Goal: Task Accomplishment & Management: Use online tool/utility

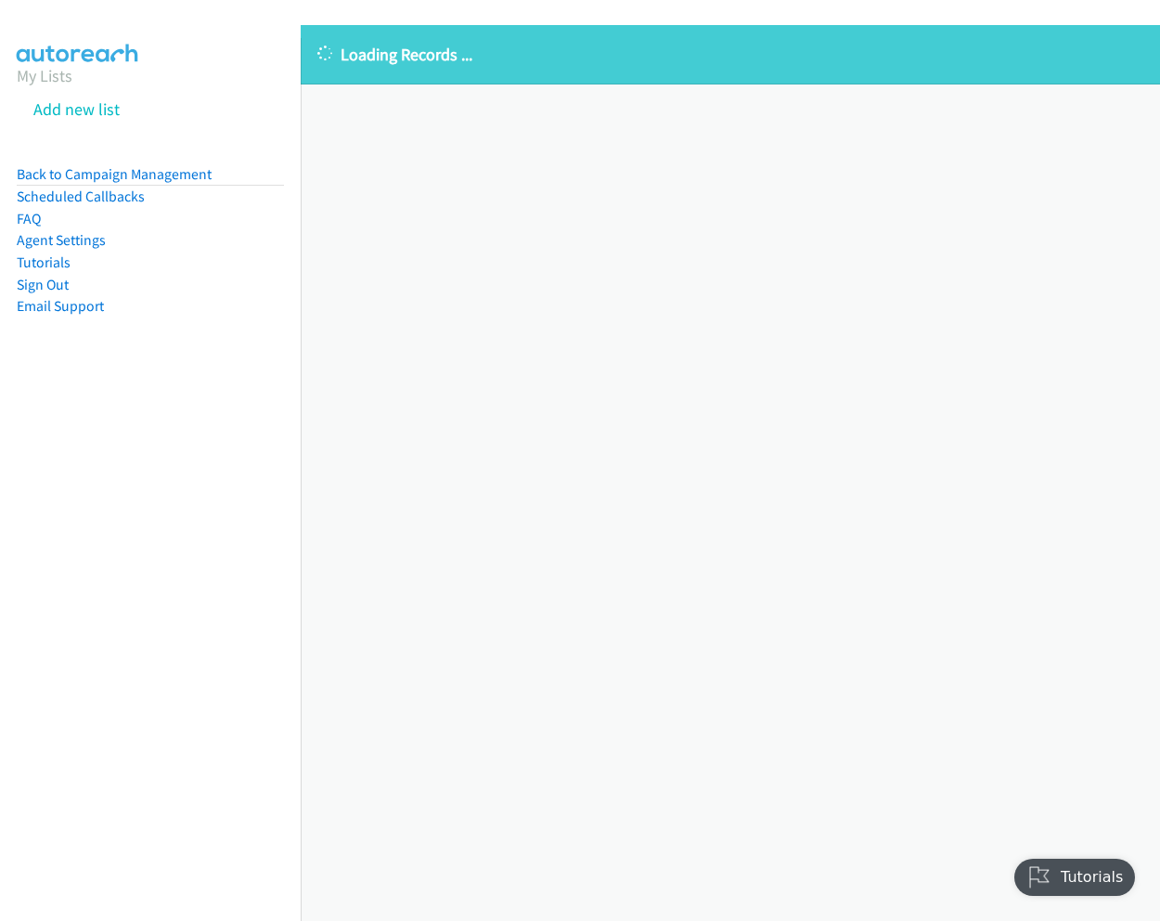
click at [688, 687] on div "Loading Records ... Sorry, something went wrong please try again." at bounding box center [730, 473] width 859 height 896
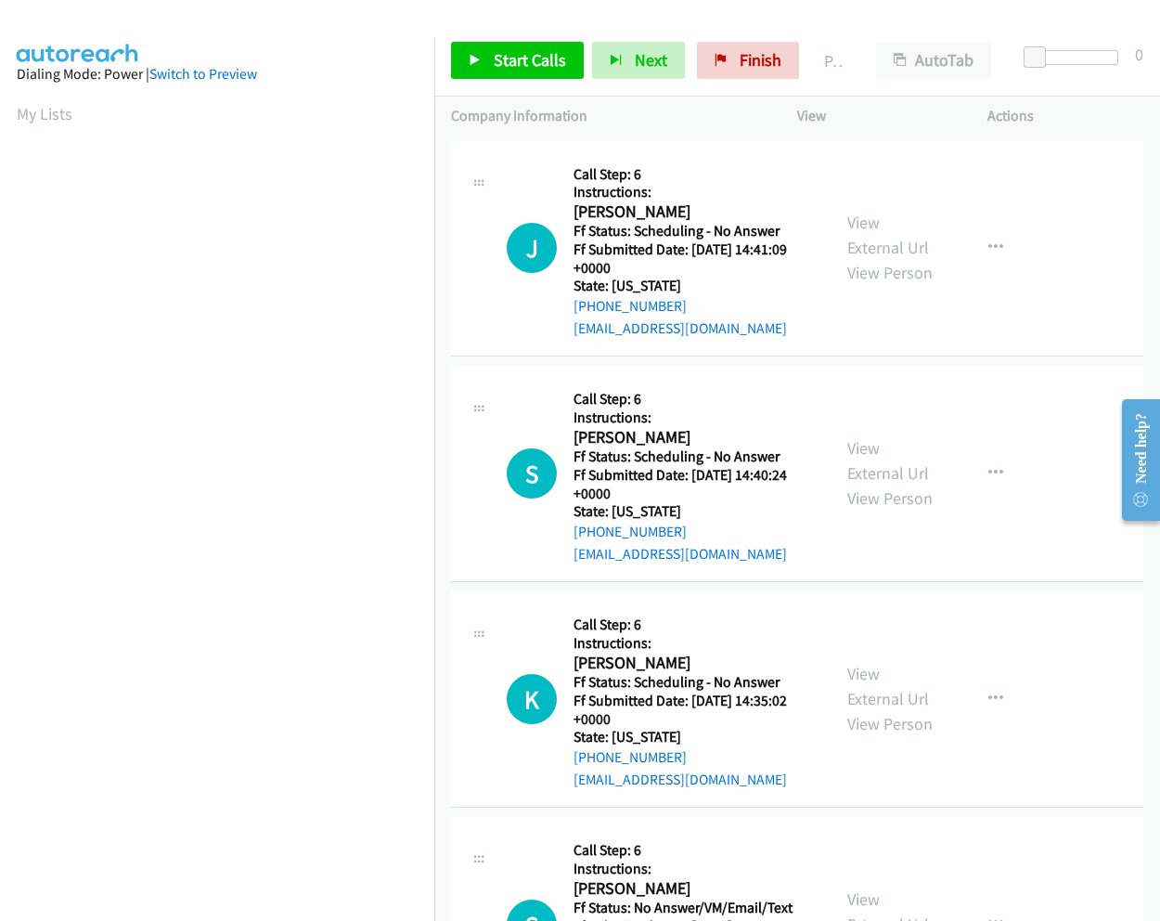
click at [1134, 587] on td "K Callback Scheduled Call Step: 6 Instructions: Karla Ranucci America/Chicago F…" at bounding box center [797, 700] width 726 height 226
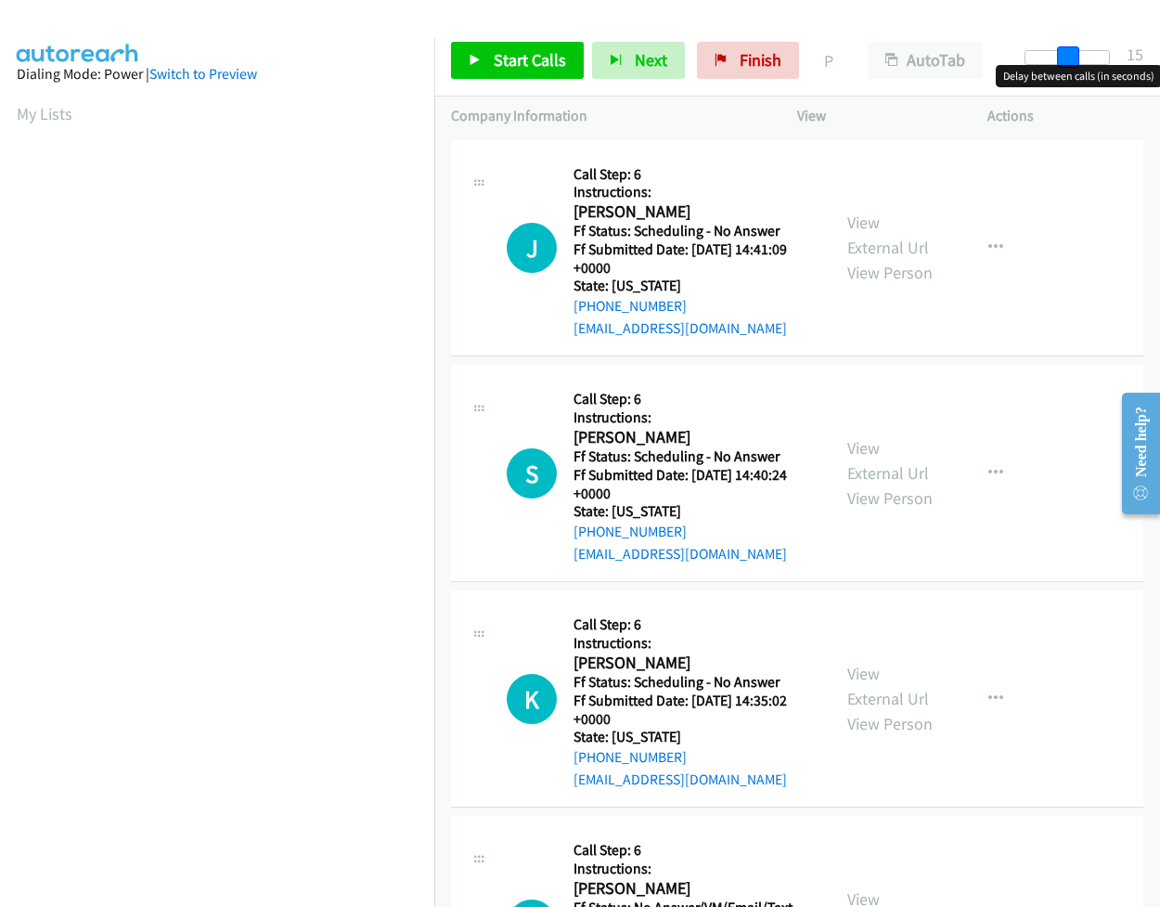
drag, startPoint x: 1036, startPoint y: 58, endPoint x: 1077, endPoint y: 63, distance: 42.0
click at [1077, 63] on span at bounding box center [1068, 57] width 22 height 22
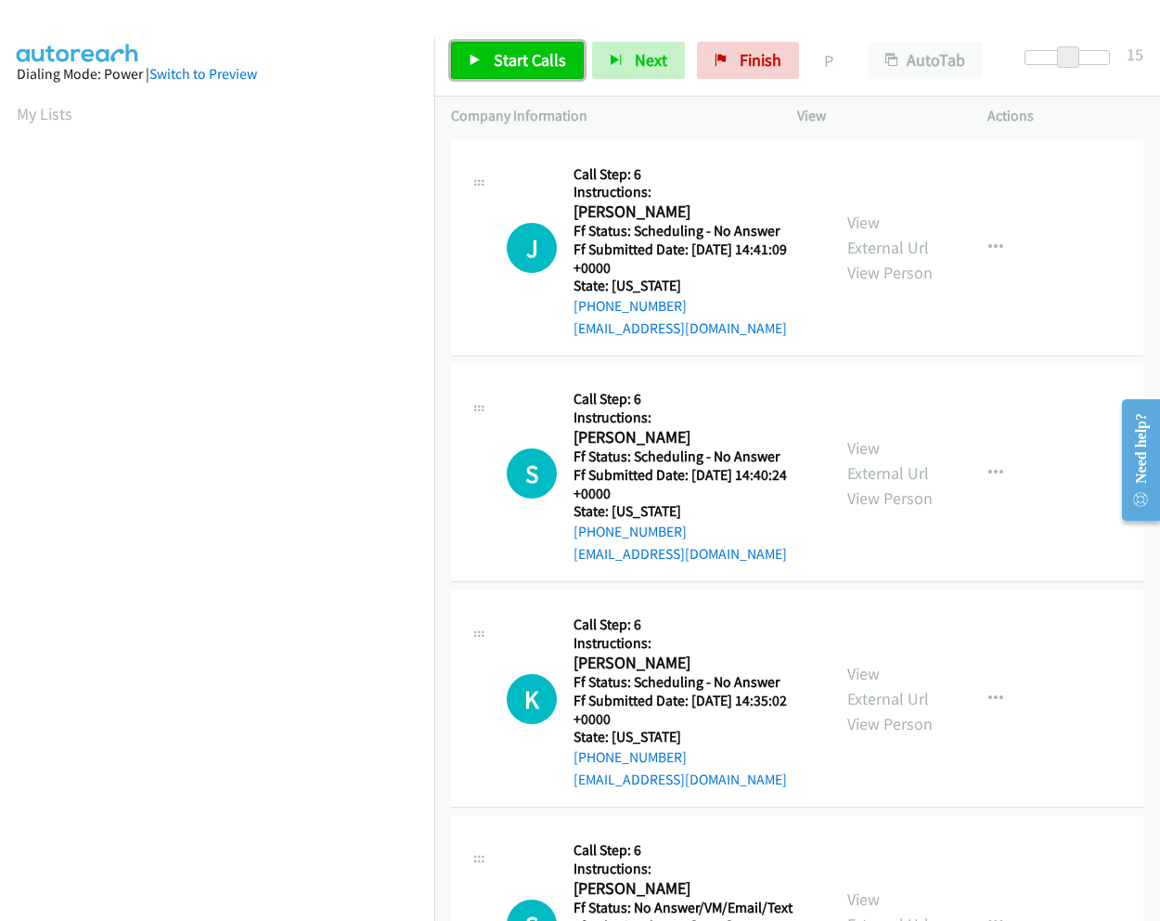
click at [499, 58] on span "Start Calls" at bounding box center [530, 59] width 72 height 21
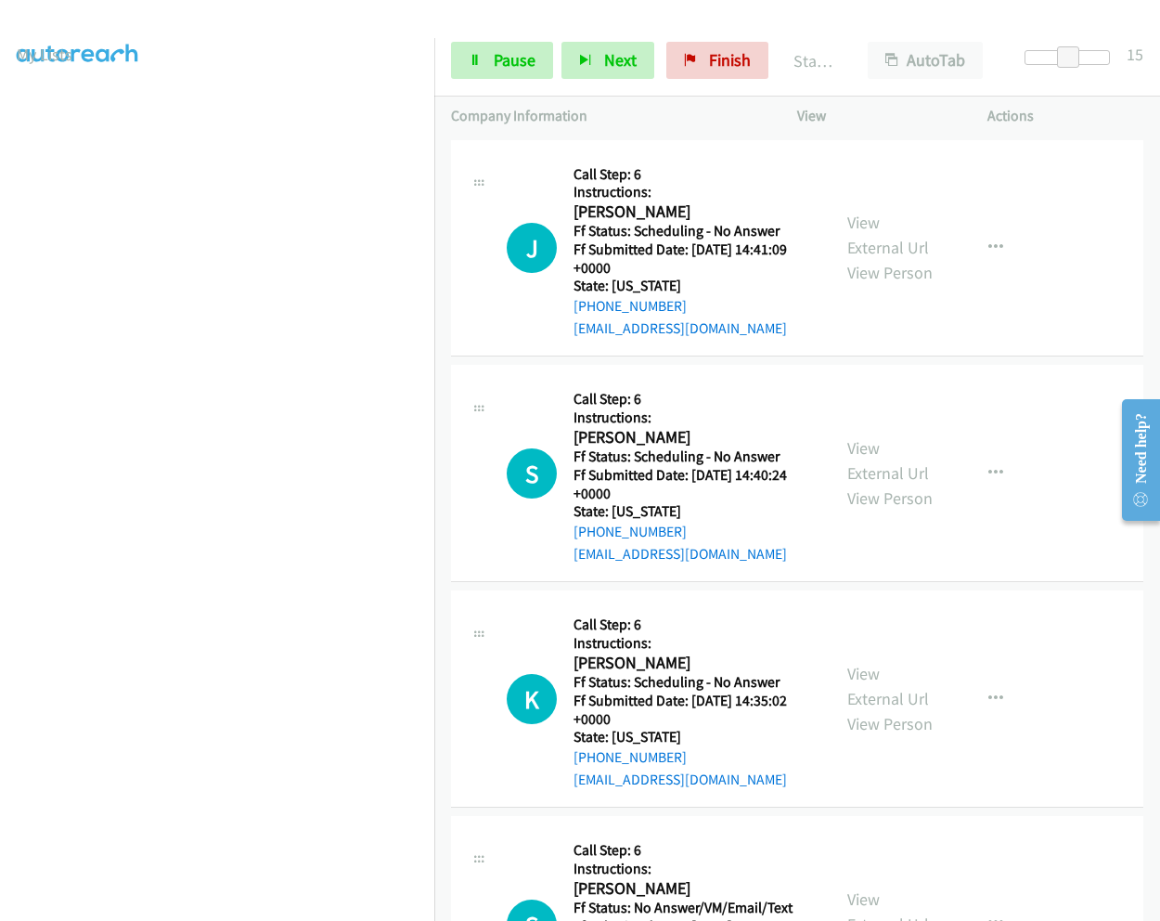
scroll to position [120, 0]
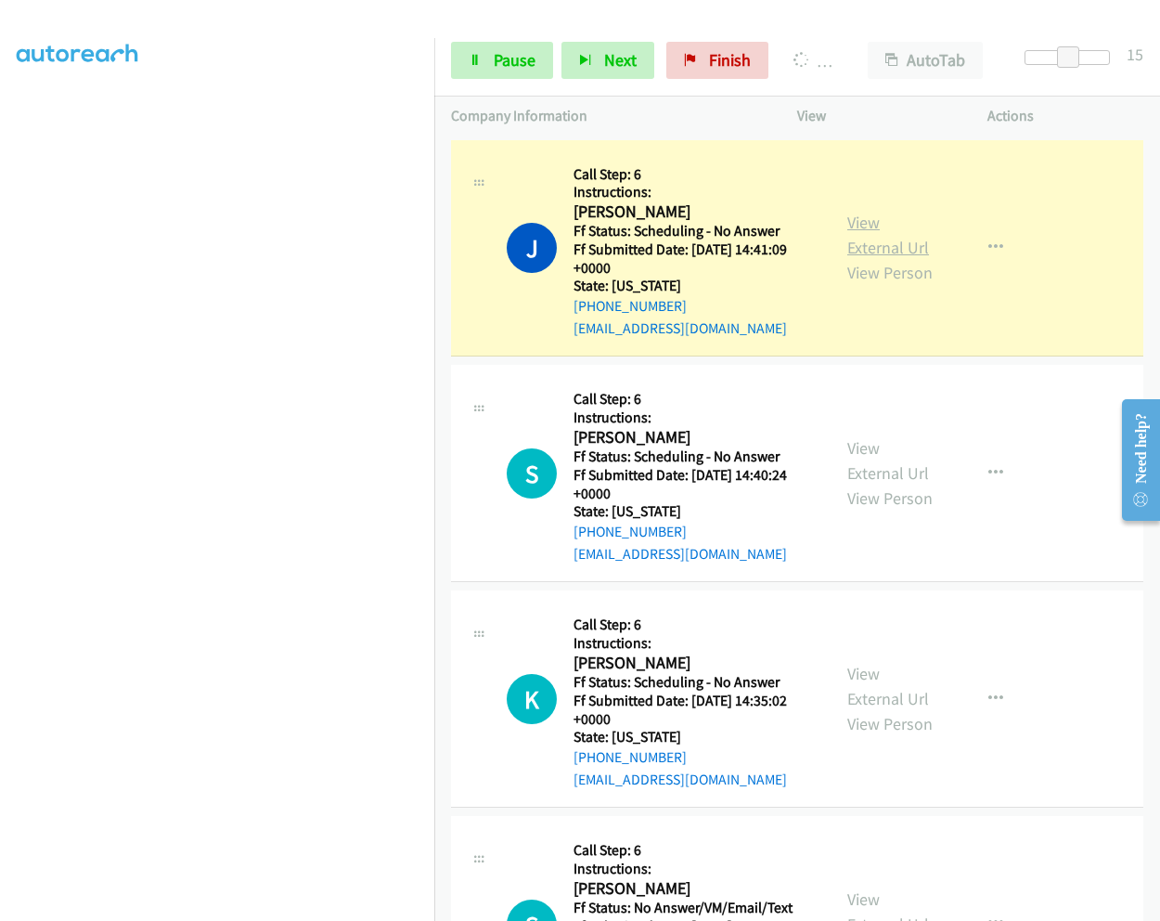
click at [850, 222] on link "View External Url" at bounding box center [888, 235] width 82 height 46
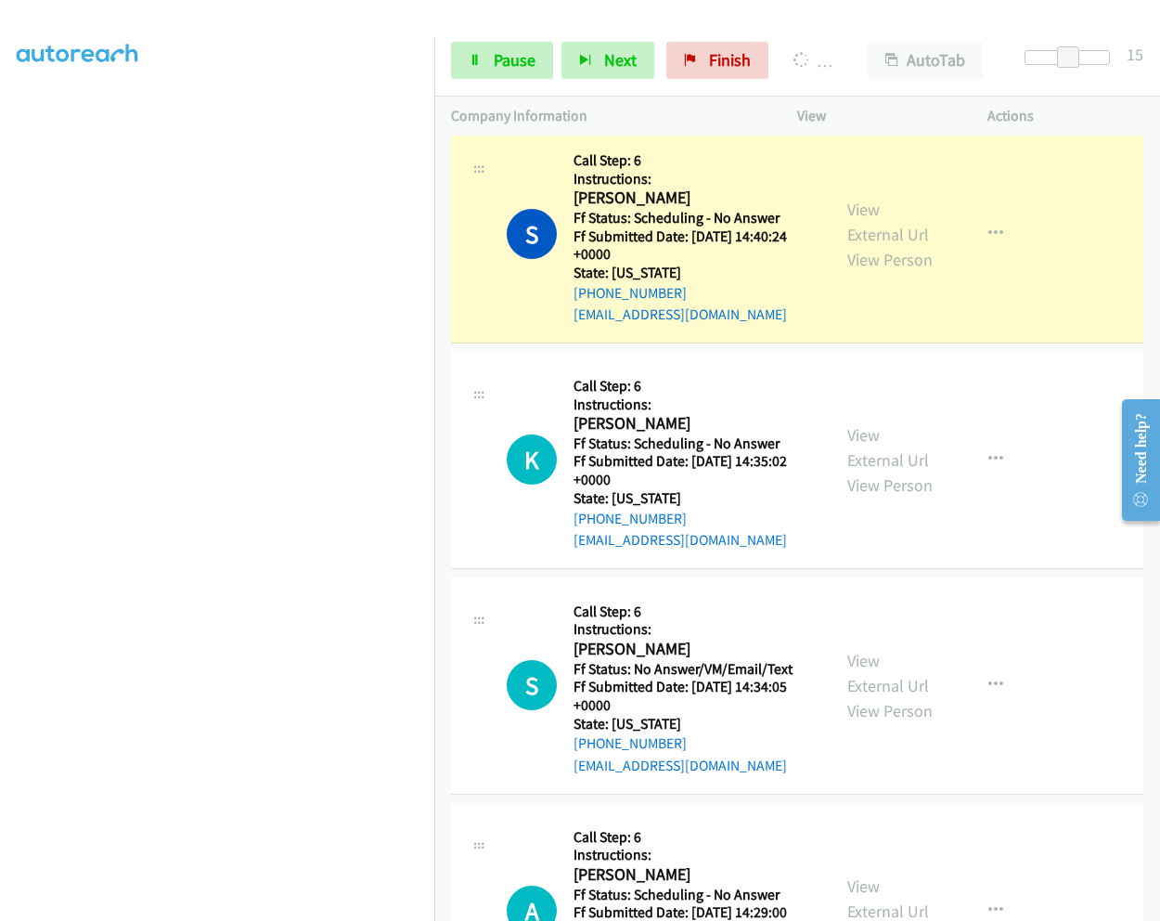
scroll to position [318, 0]
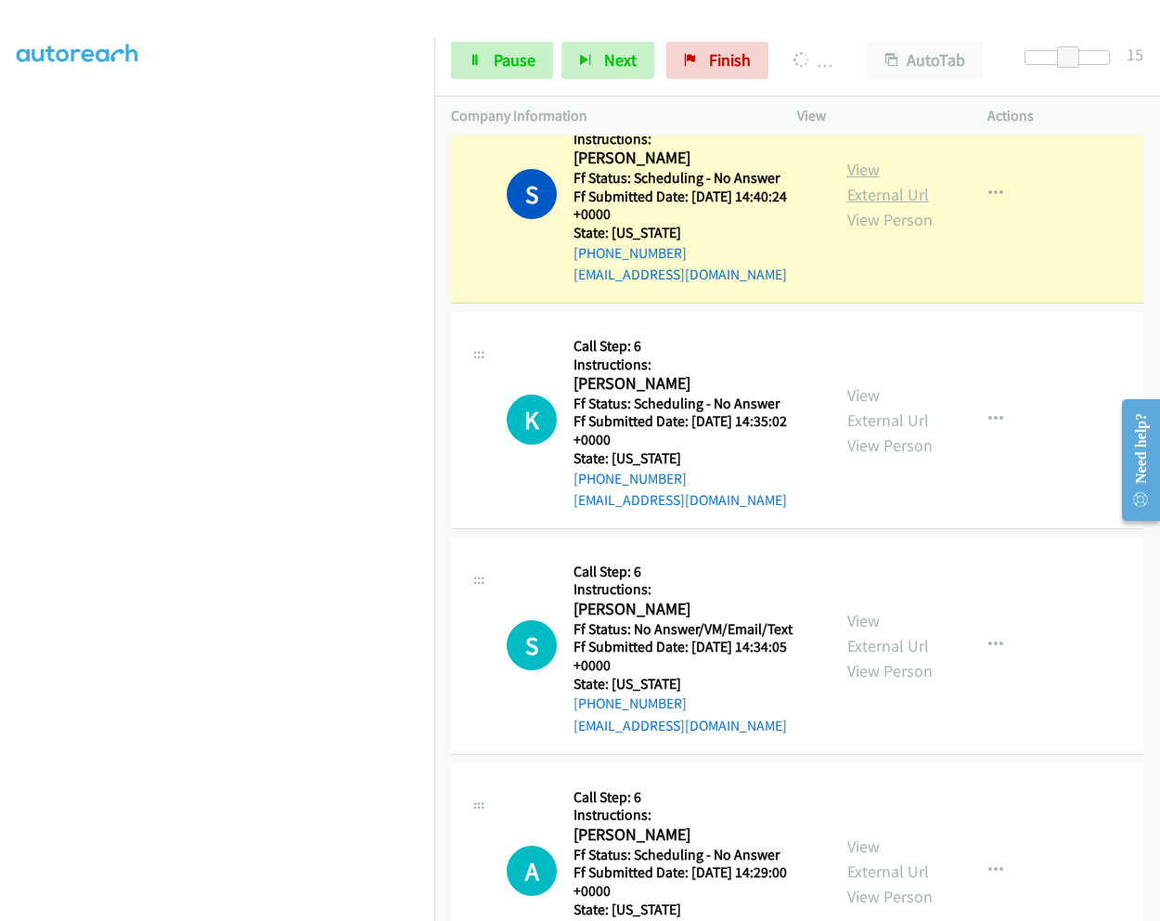
click at [863, 170] on link "View External Url" at bounding box center [888, 182] width 82 height 46
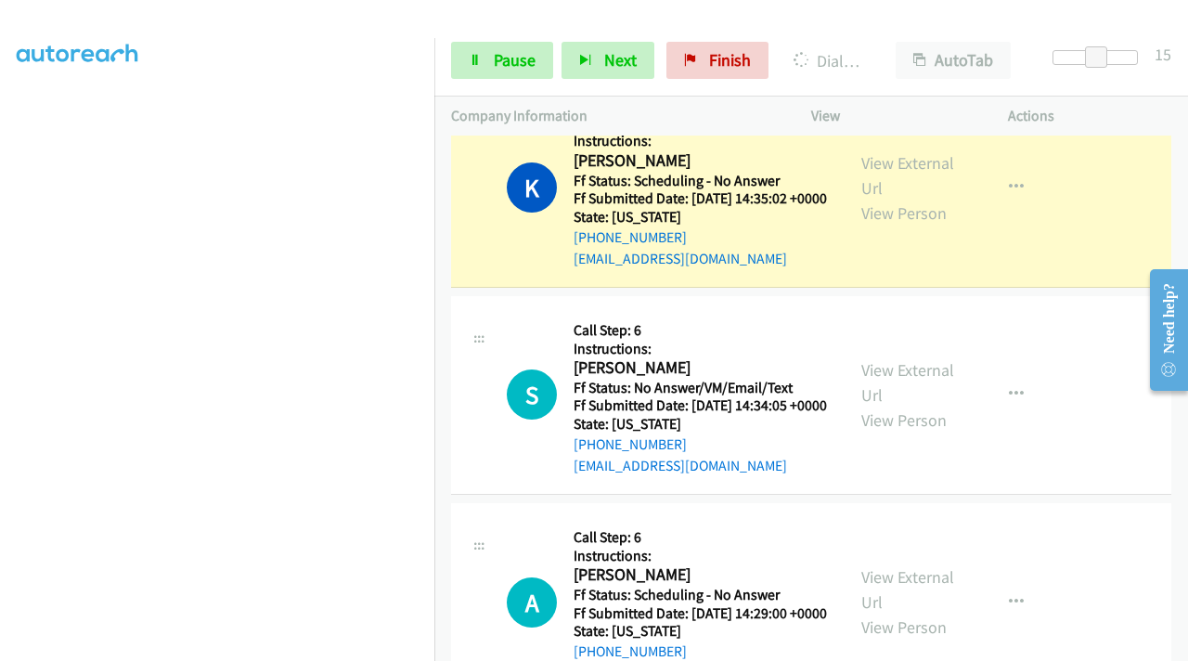
scroll to position [381, 0]
click at [505, 70] on span "Pause" at bounding box center [515, 59] width 42 height 21
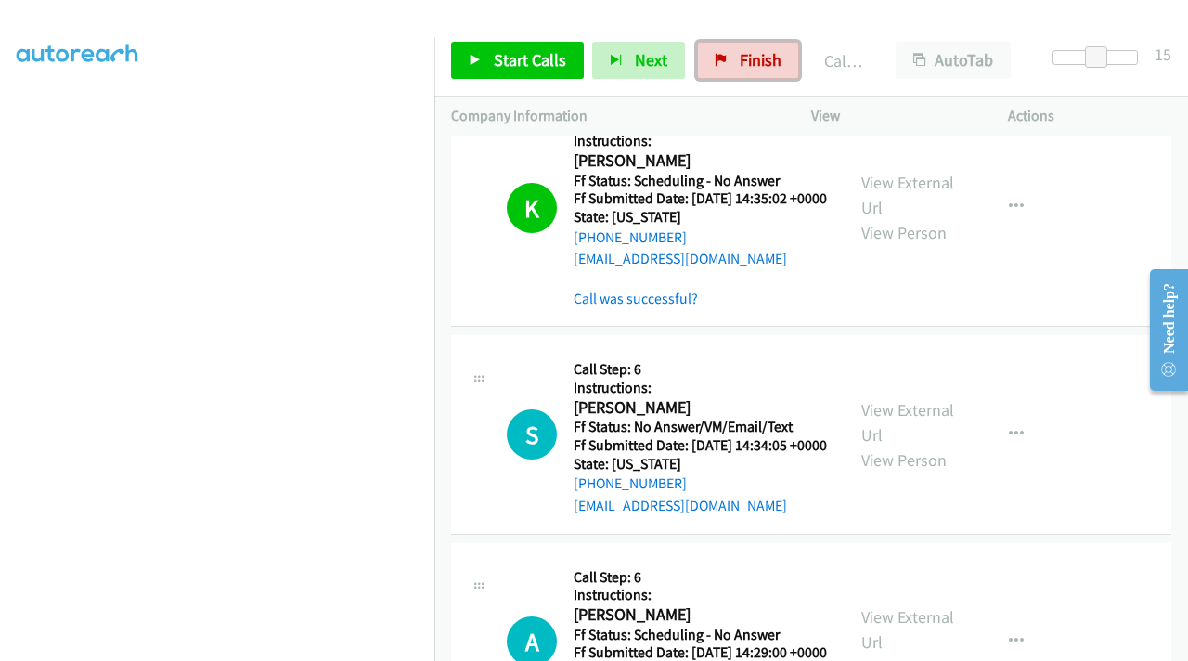
drag, startPoint x: 52, startPoint y: 33, endPoint x: 679, endPoint y: 97, distance: 630.6
click at [755, 67] on span "Finish" at bounding box center [761, 59] width 42 height 21
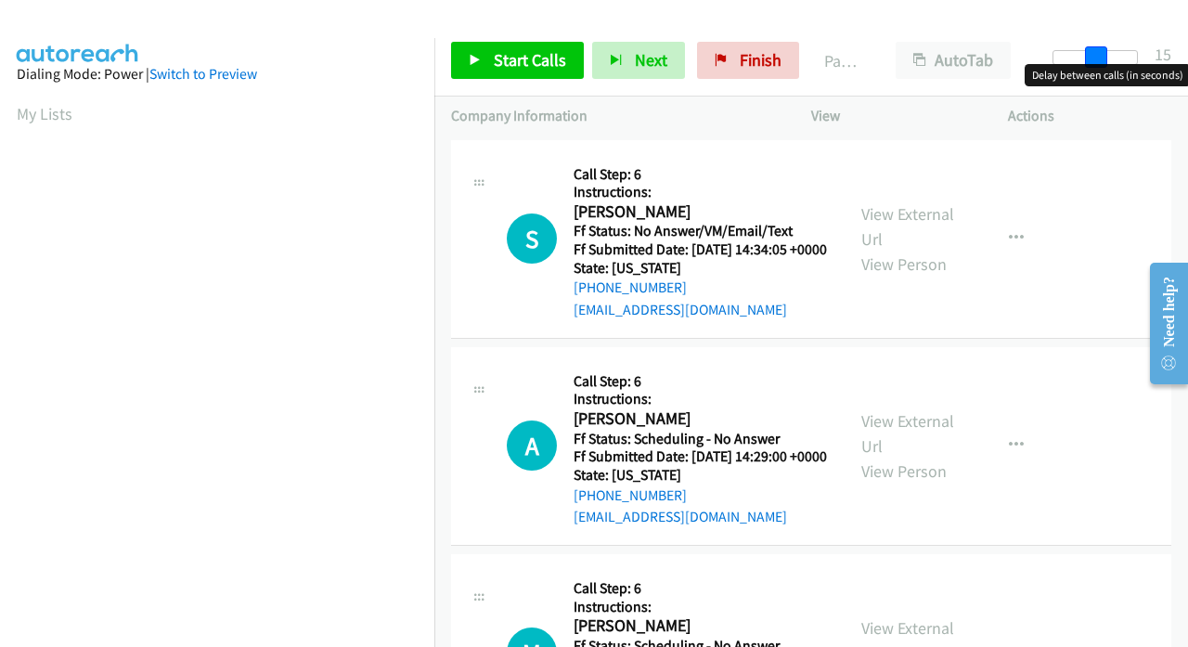
drag, startPoint x: 1060, startPoint y: 58, endPoint x: 1101, endPoint y: 64, distance: 41.2
click at [1101, 64] on body "Start Calls Pause Next Finish Paused AutoTab AutoTab 15 Company Information Inf…" at bounding box center [594, 44] width 1188 height 88
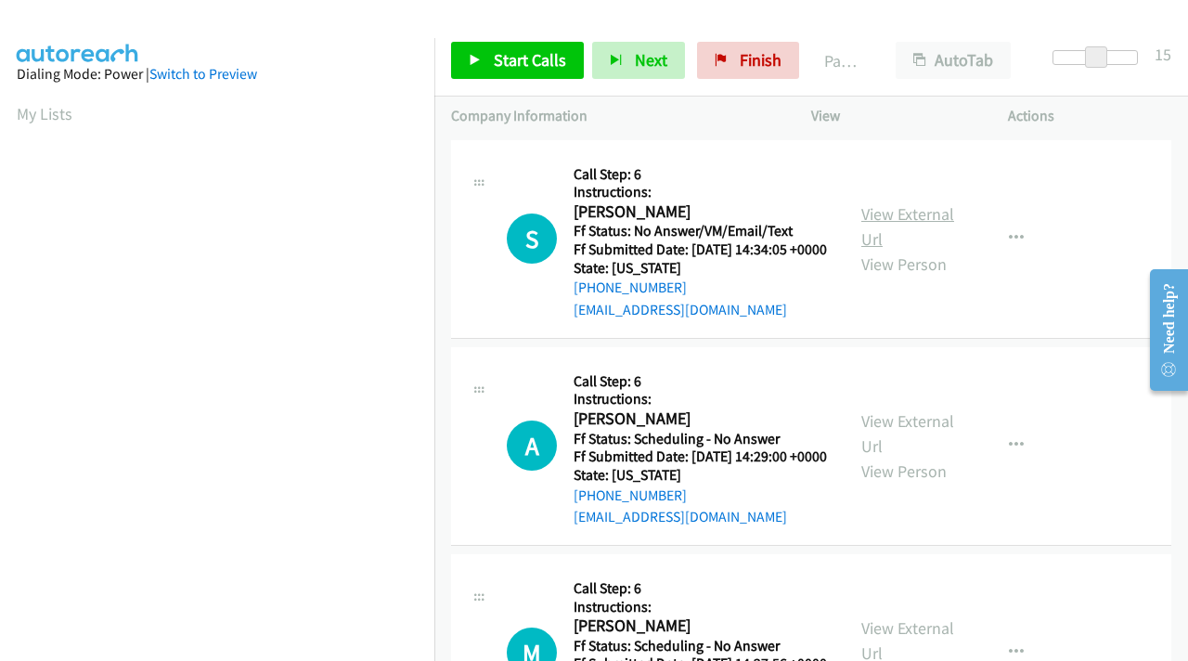
click at [911, 220] on link "View External Url" at bounding box center [907, 226] width 93 height 46
click at [535, 60] on span "Start Calls" at bounding box center [530, 59] width 72 height 21
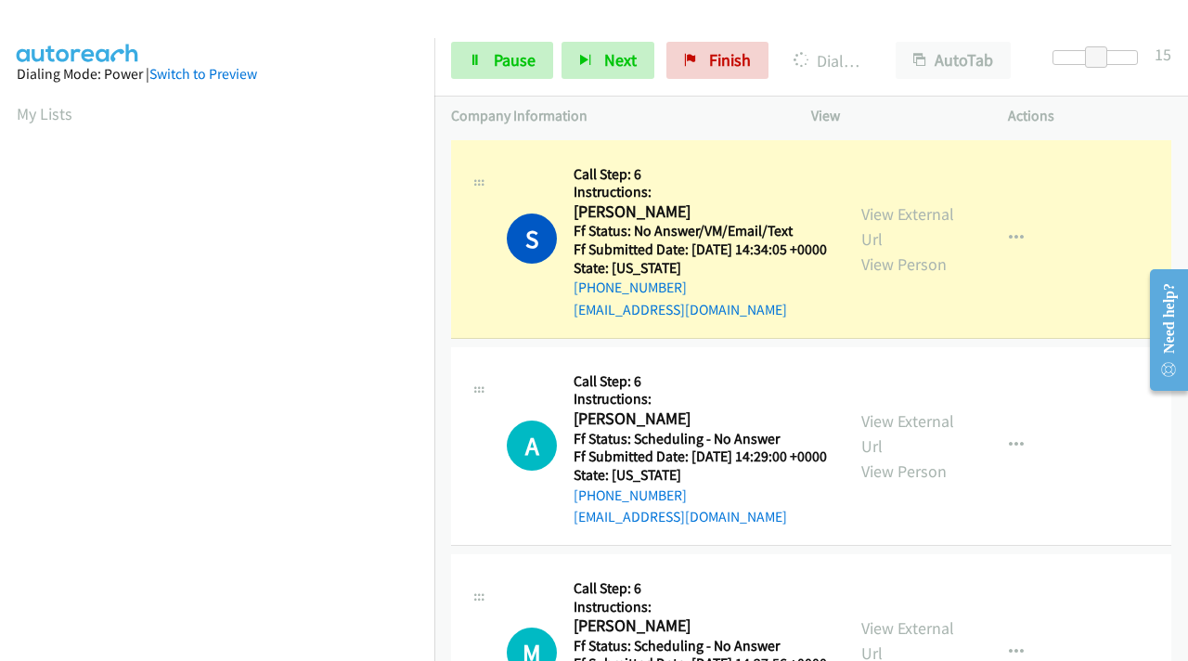
scroll to position [381, 0]
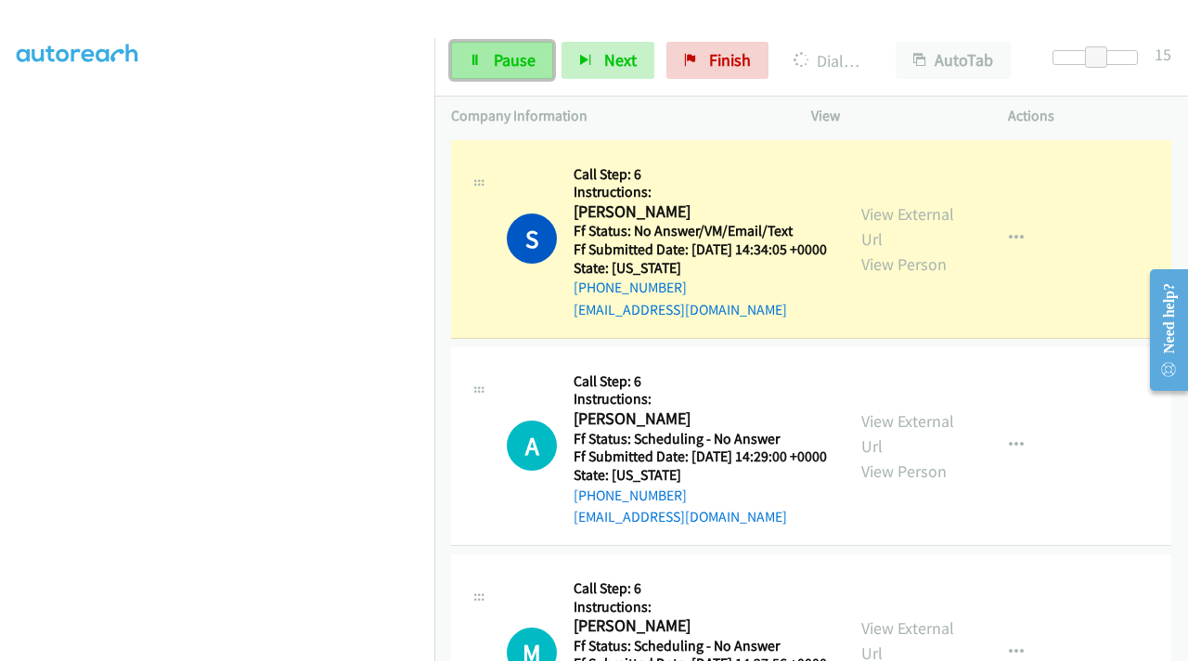
click at [508, 59] on span "Pause" at bounding box center [515, 59] width 42 height 21
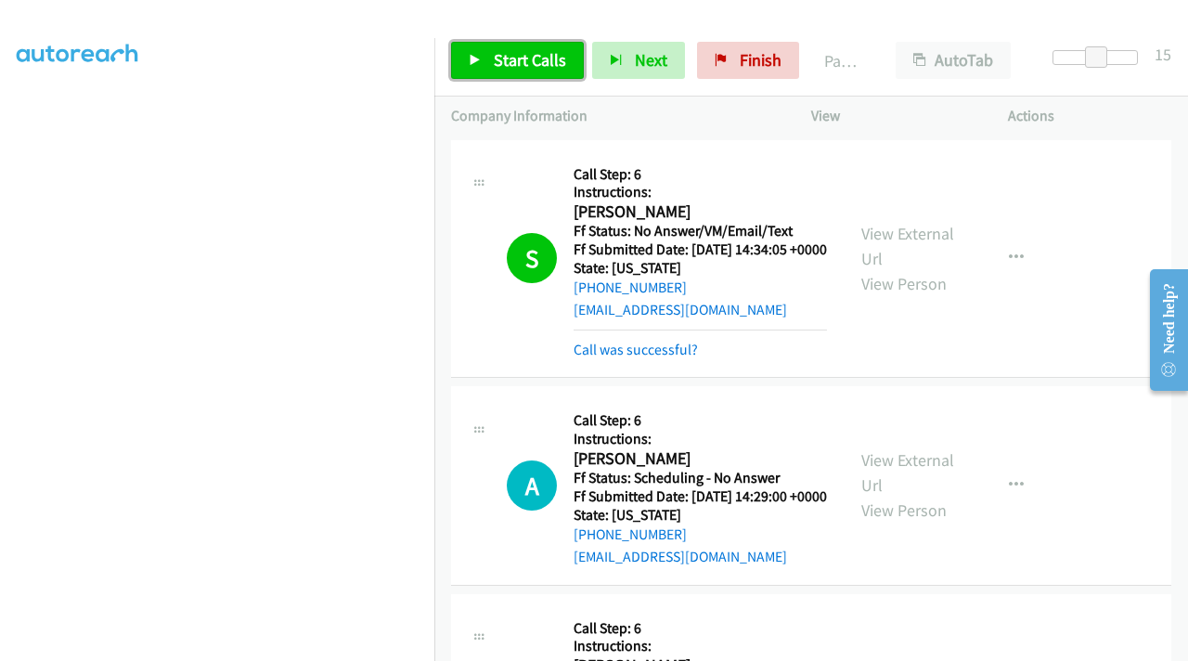
drag, startPoint x: 494, startPoint y: 47, endPoint x: 503, endPoint y: 49, distance: 9.5
click at [494, 47] on link "Start Calls" at bounding box center [517, 60] width 133 height 37
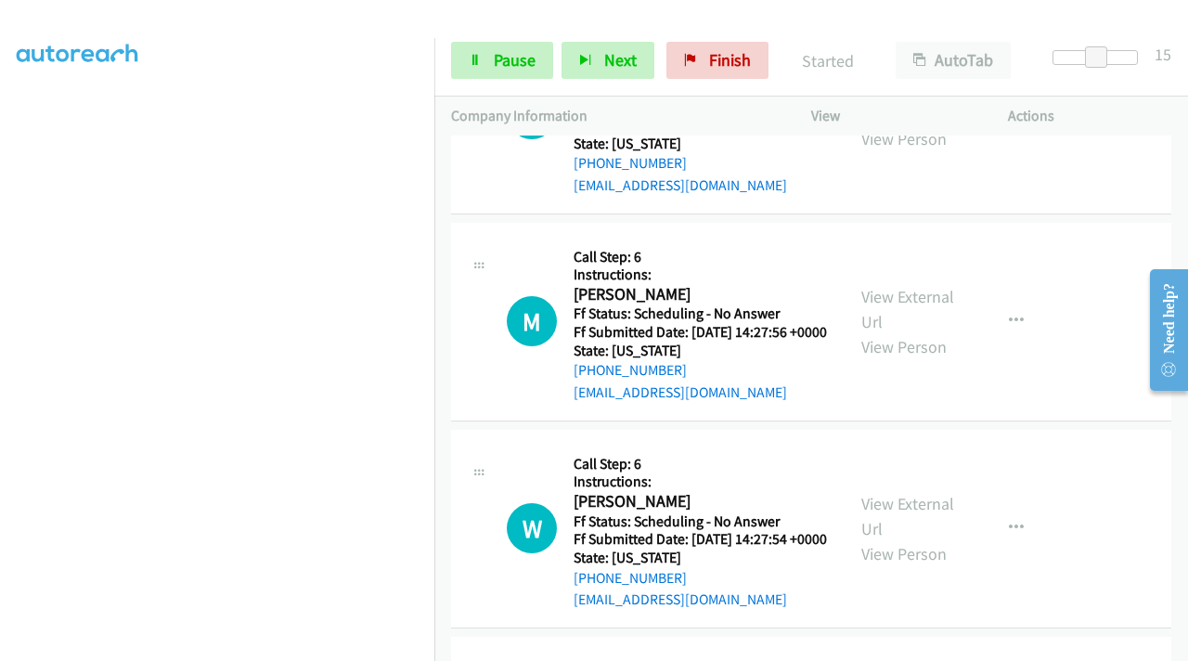
scroll to position [278, 0]
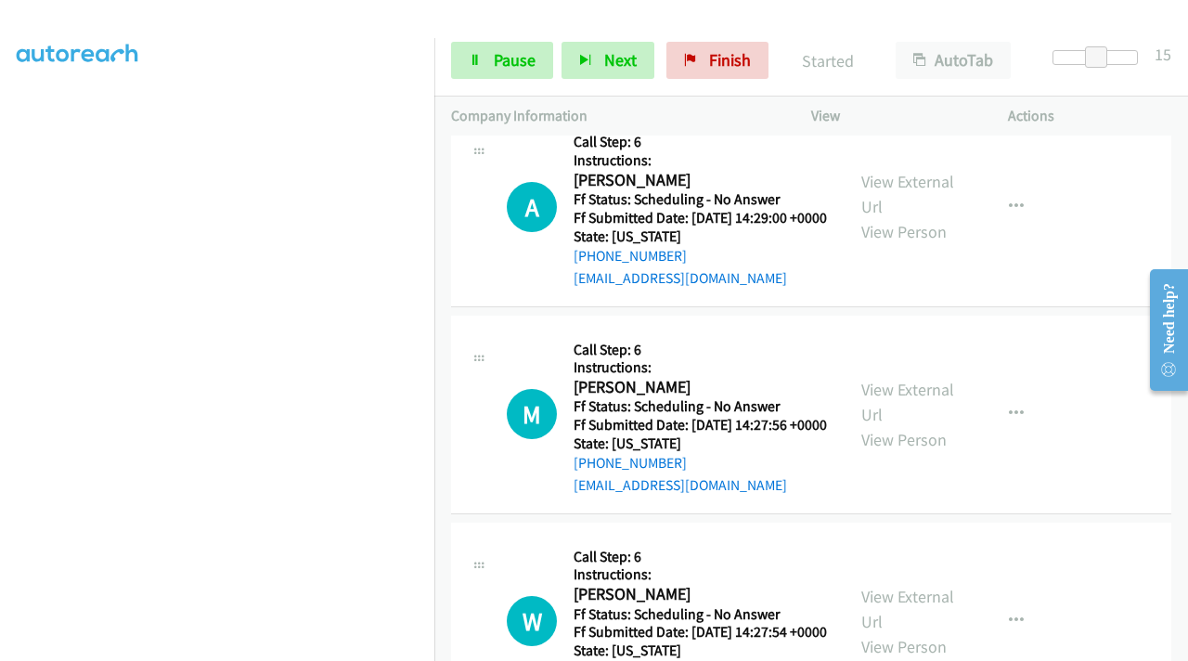
click at [250, 645] on section at bounding box center [217, 220] width 401 height 888
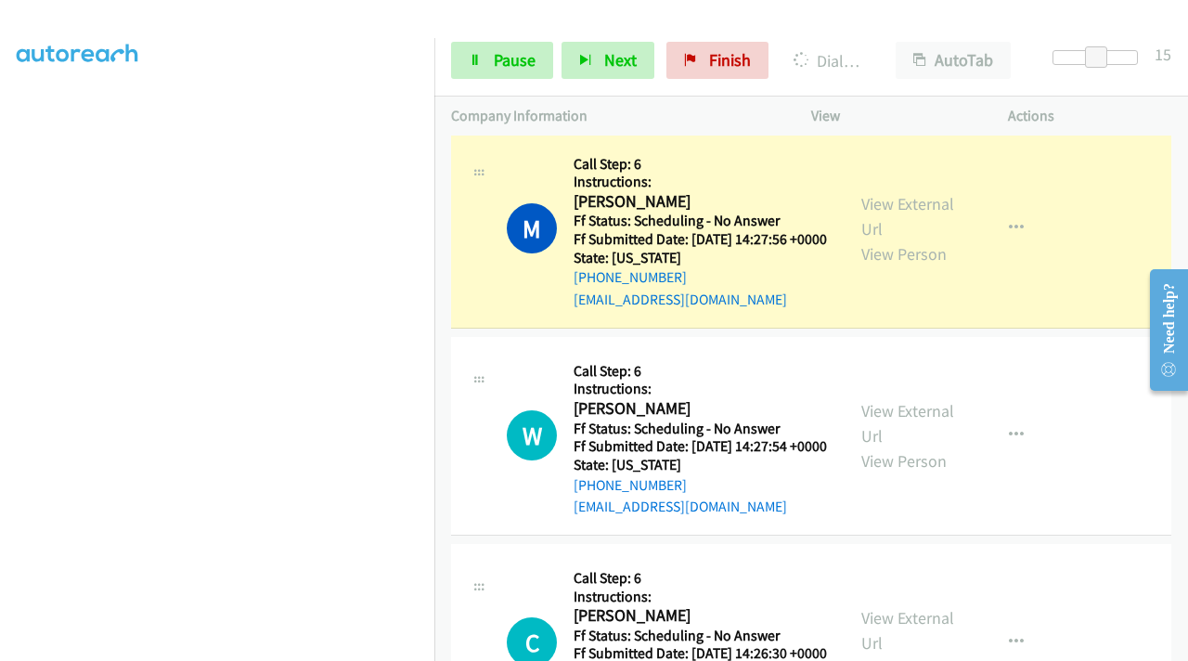
scroll to position [0, 0]
click at [1009, 236] on icon "button" at bounding box center [1016, 228] width 15 height 15
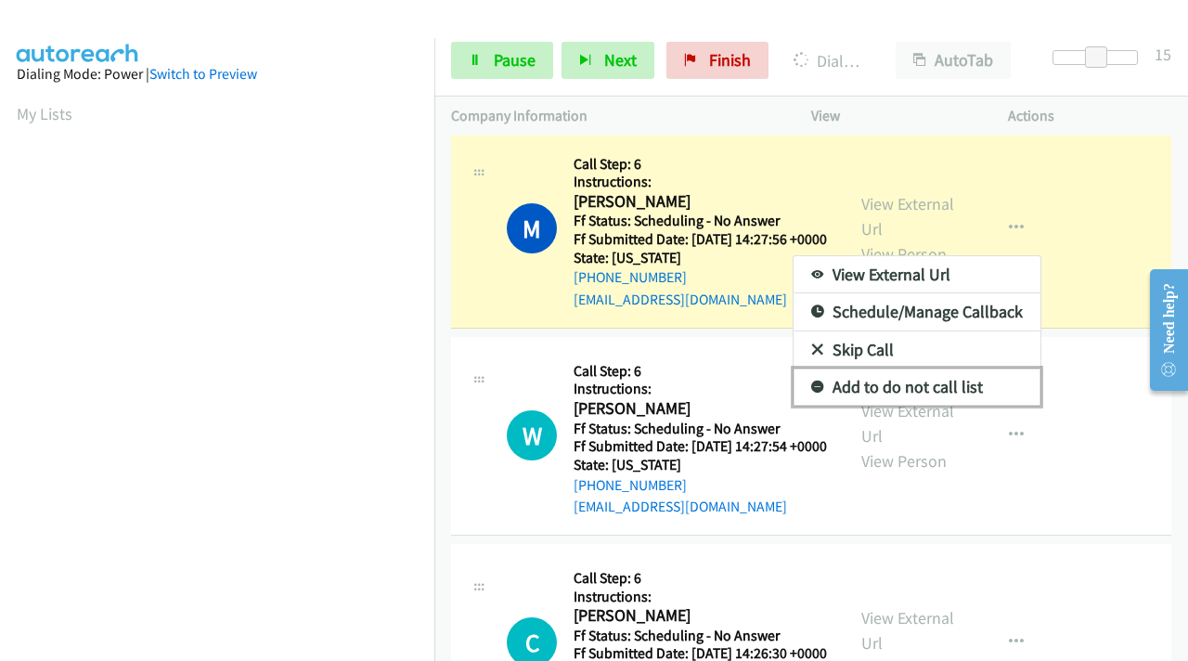
click at [906, 406] on link "Add to do not call list" at bounding box center [916, 386] width 247 height 37
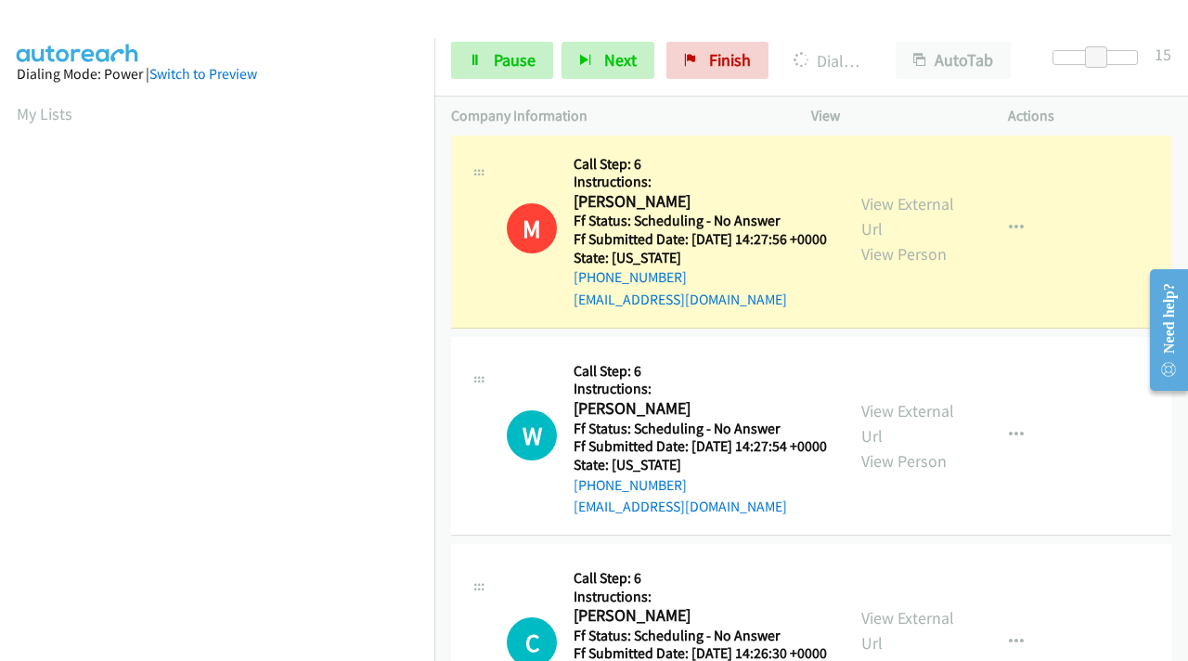
scroll to position [381, 0]
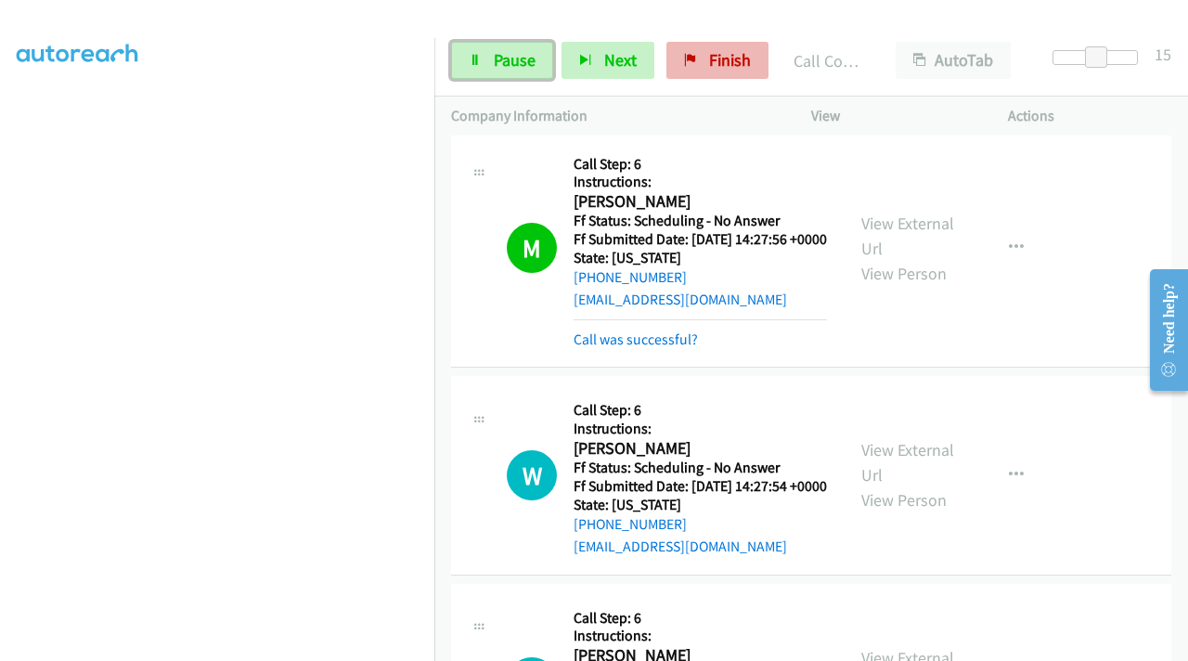
drag, startPoint x: 490, startPoint y: 60, endPoint x: 702, endPoint y: 69, distance: 211.8
click at [492, 60] on link "Pause" at bounding box center [502, 60] width 102 height 37
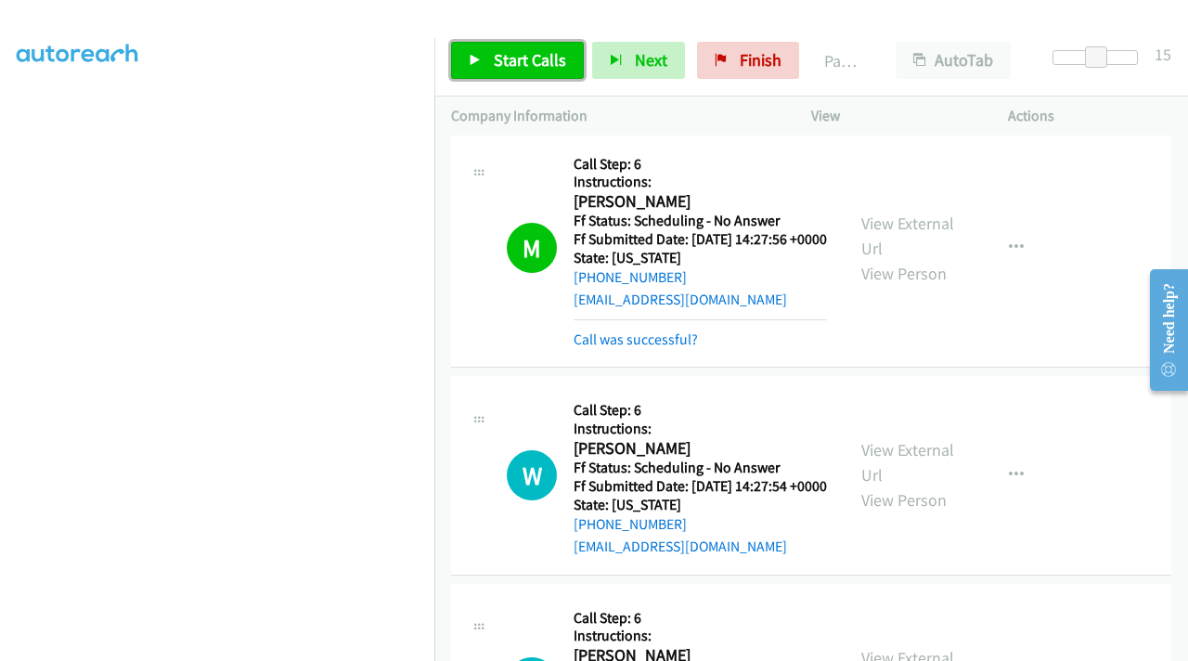
click at [514, 73] on link "Start Calls" at bounding box center [517, 60] width 133 height 37
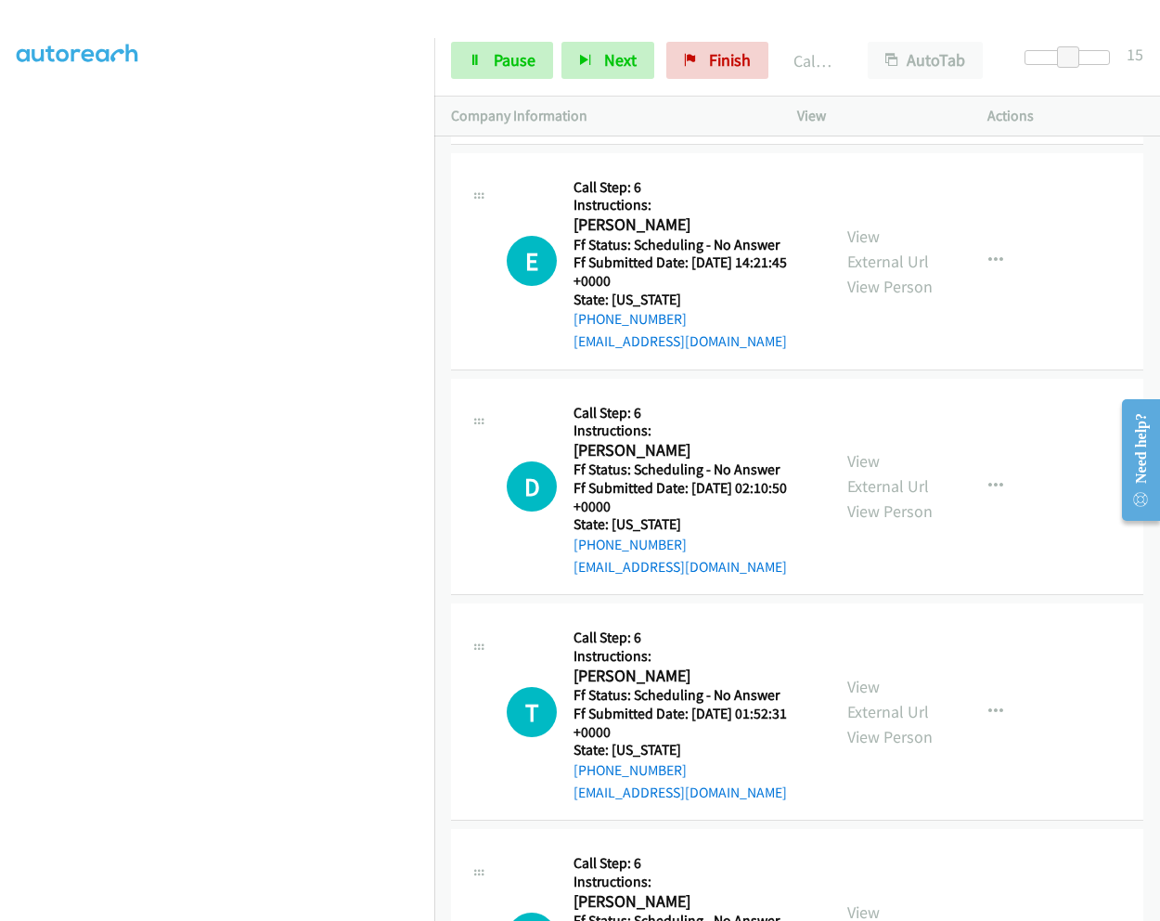
scroll to position [1856, 0]
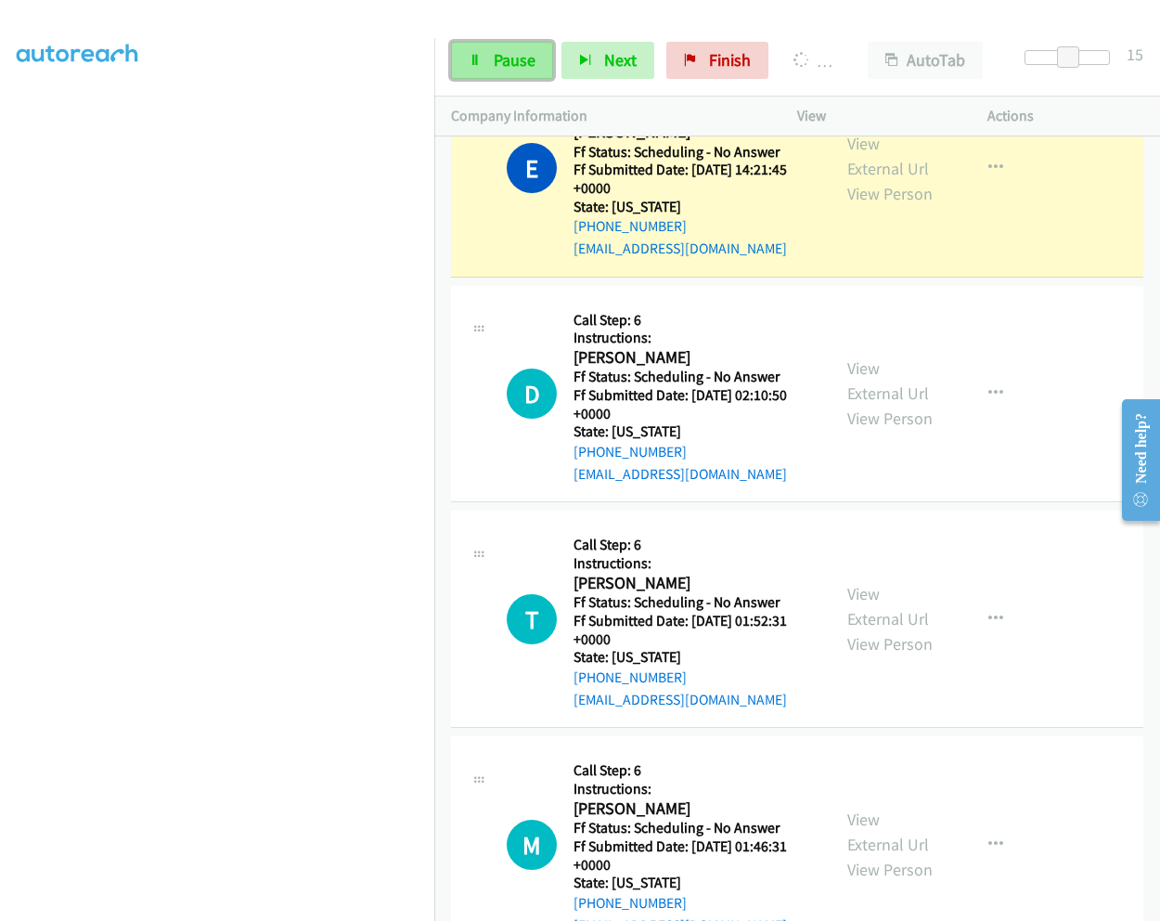
click at [494, 58] on span "Pause" at bounding box center [515, 59] width 42 height 21
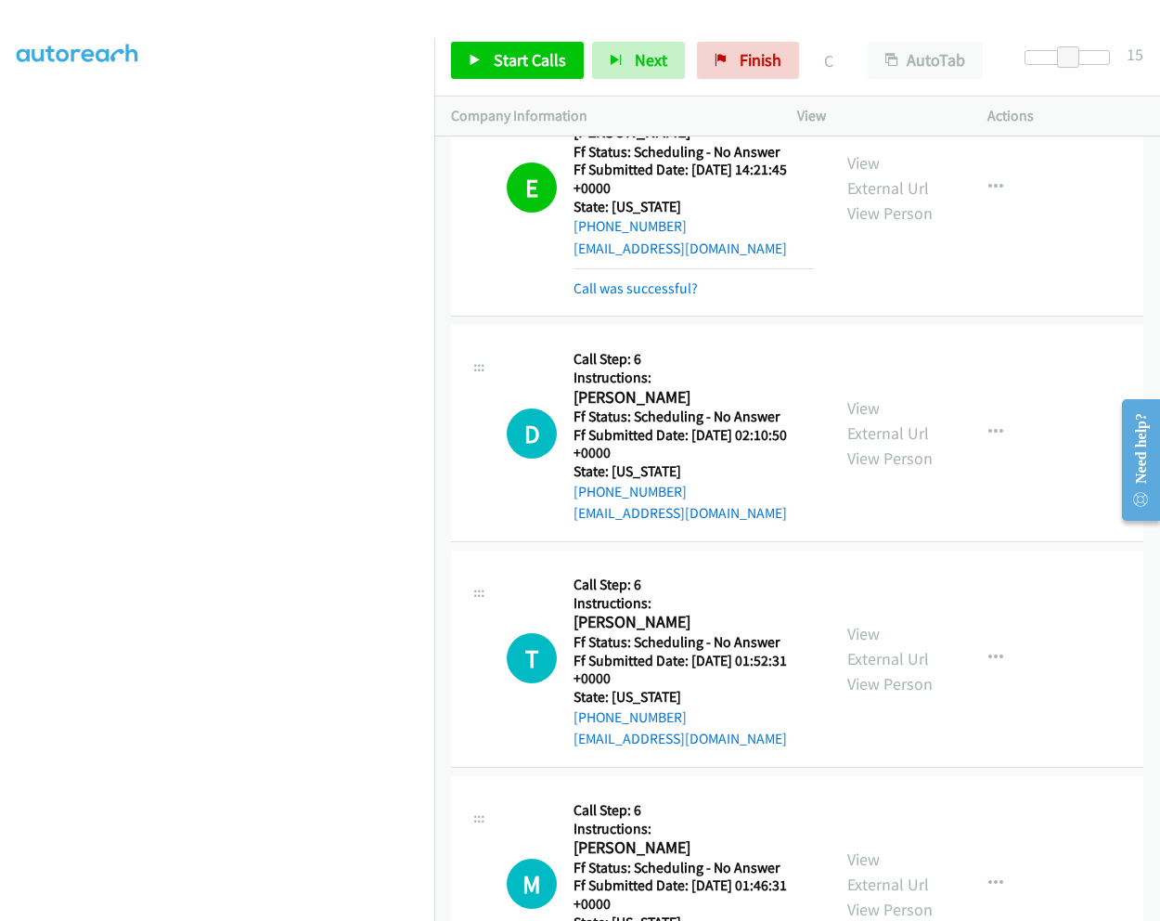
scroll to position [1877, 0]
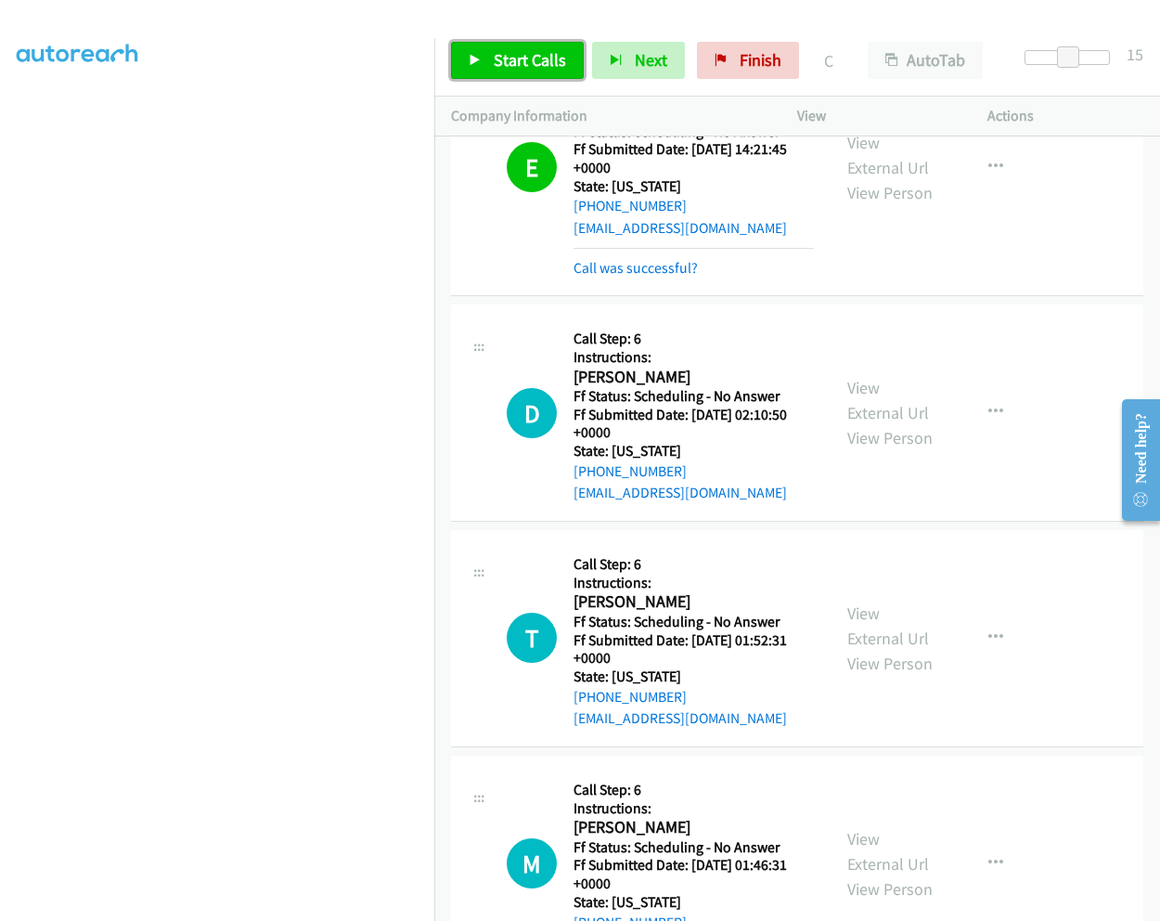
click at [510, 66] on span "Start Calls" at bounding box center [530, 59] width 72 height 21
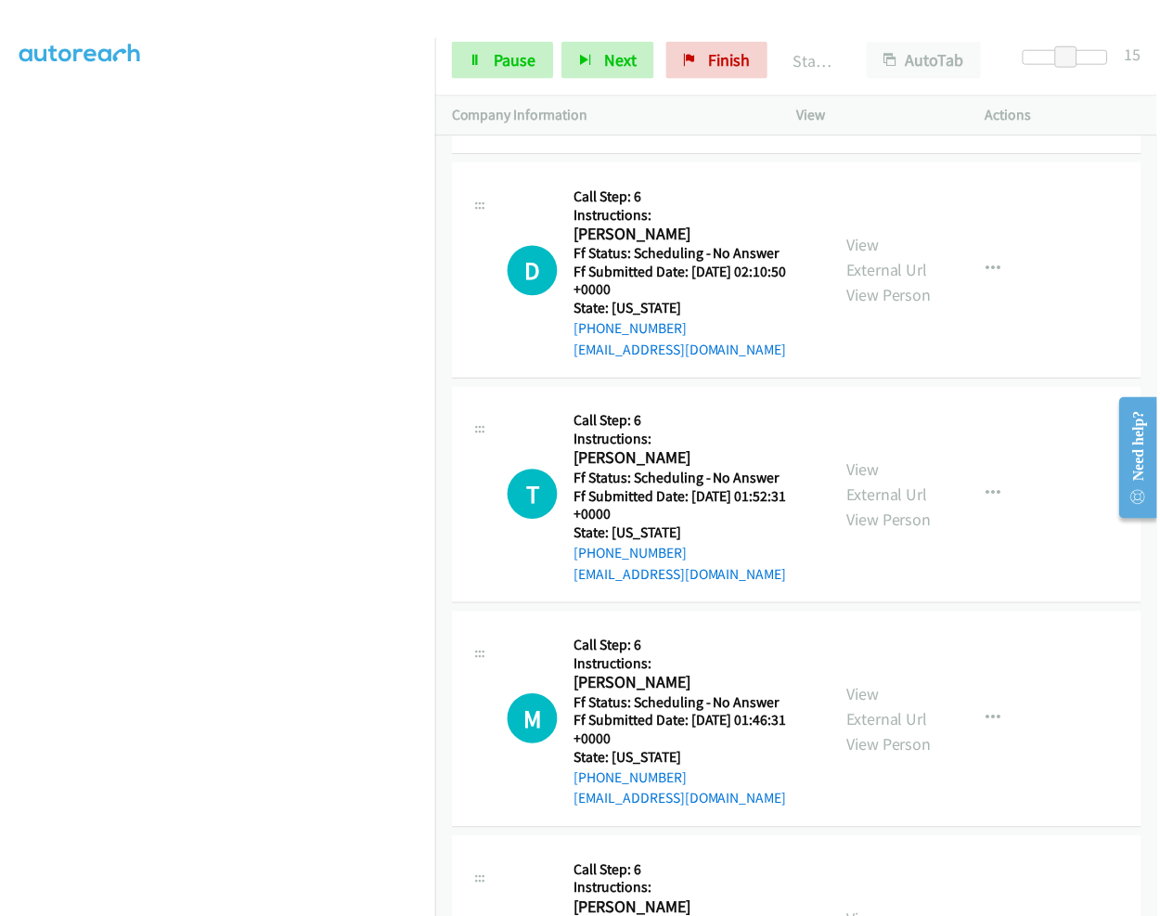
scroll to position [2062, 0]
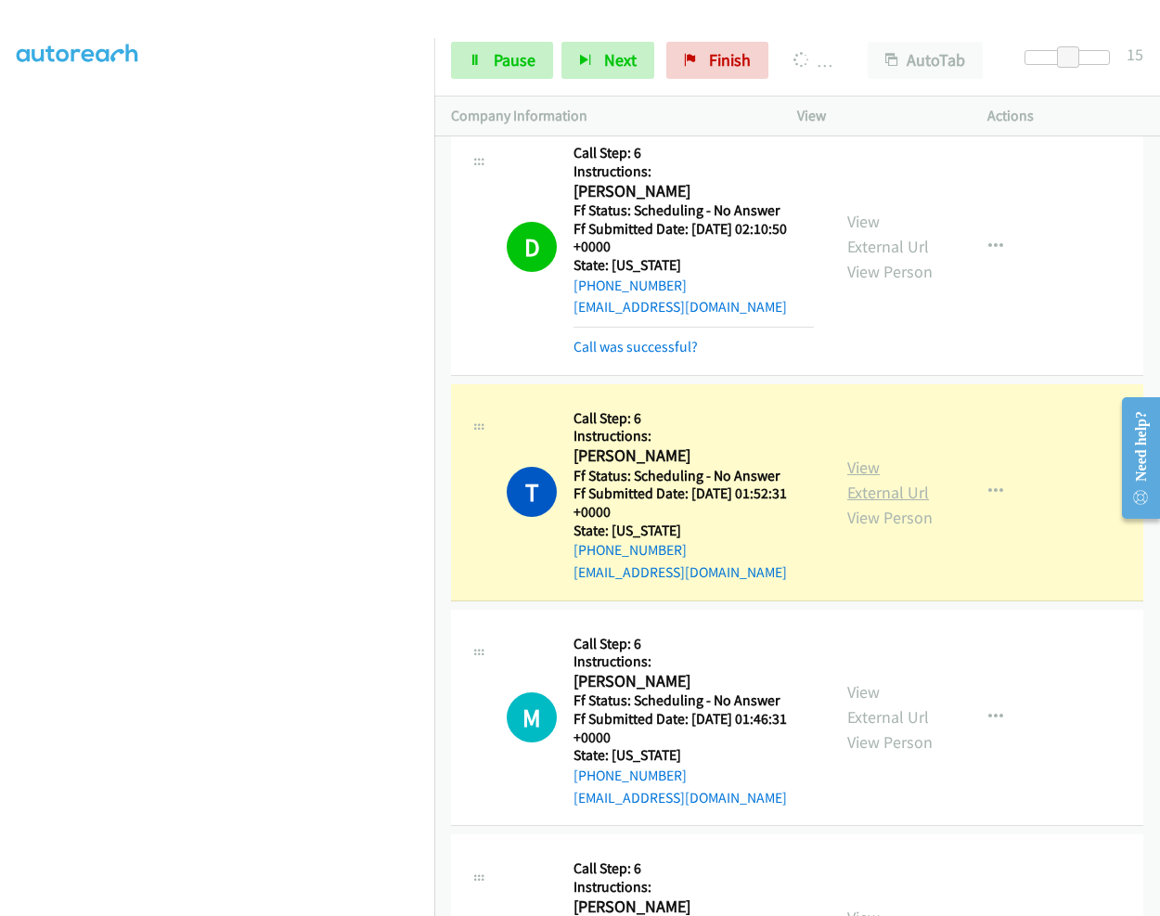
click at [851, 460] on link "View External Url" at bounding box center [888, 480] width 82 height 46
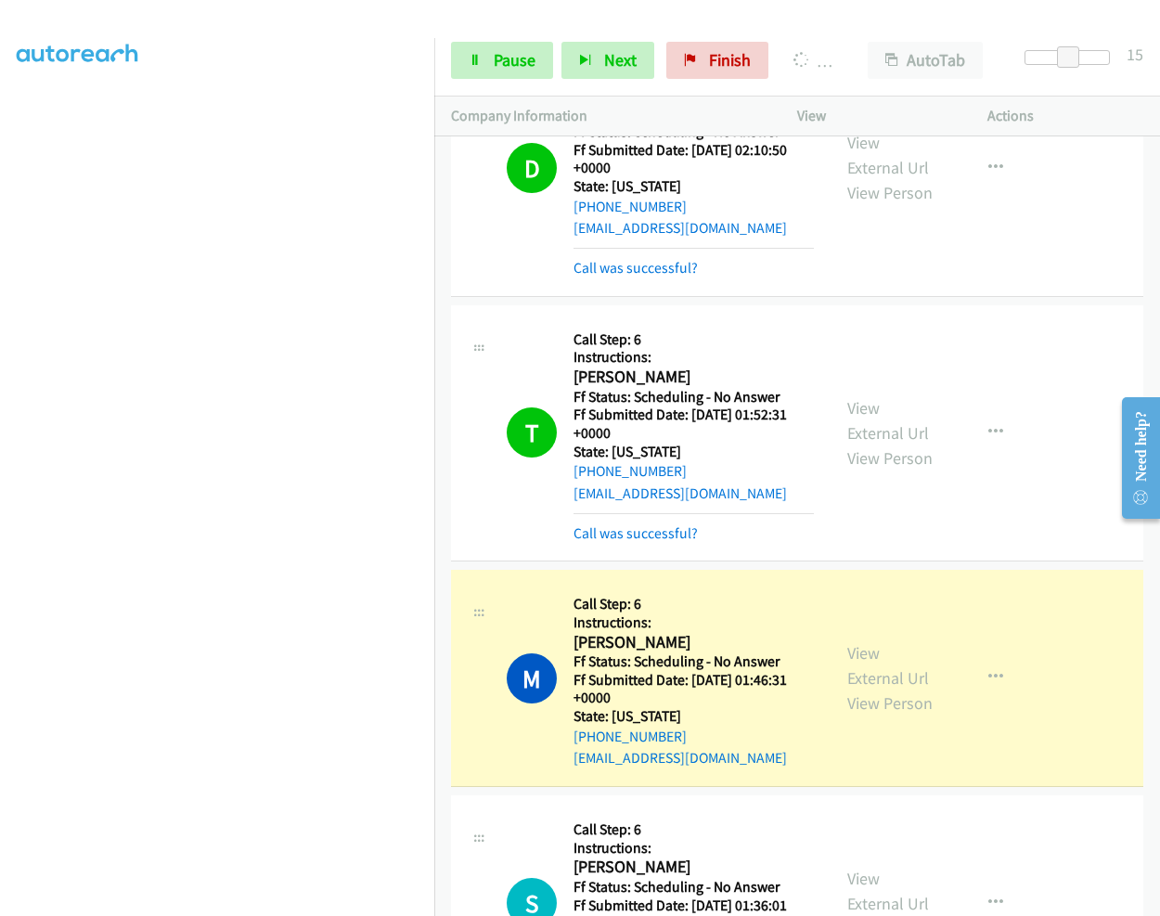
scroll to position [2248, 0]
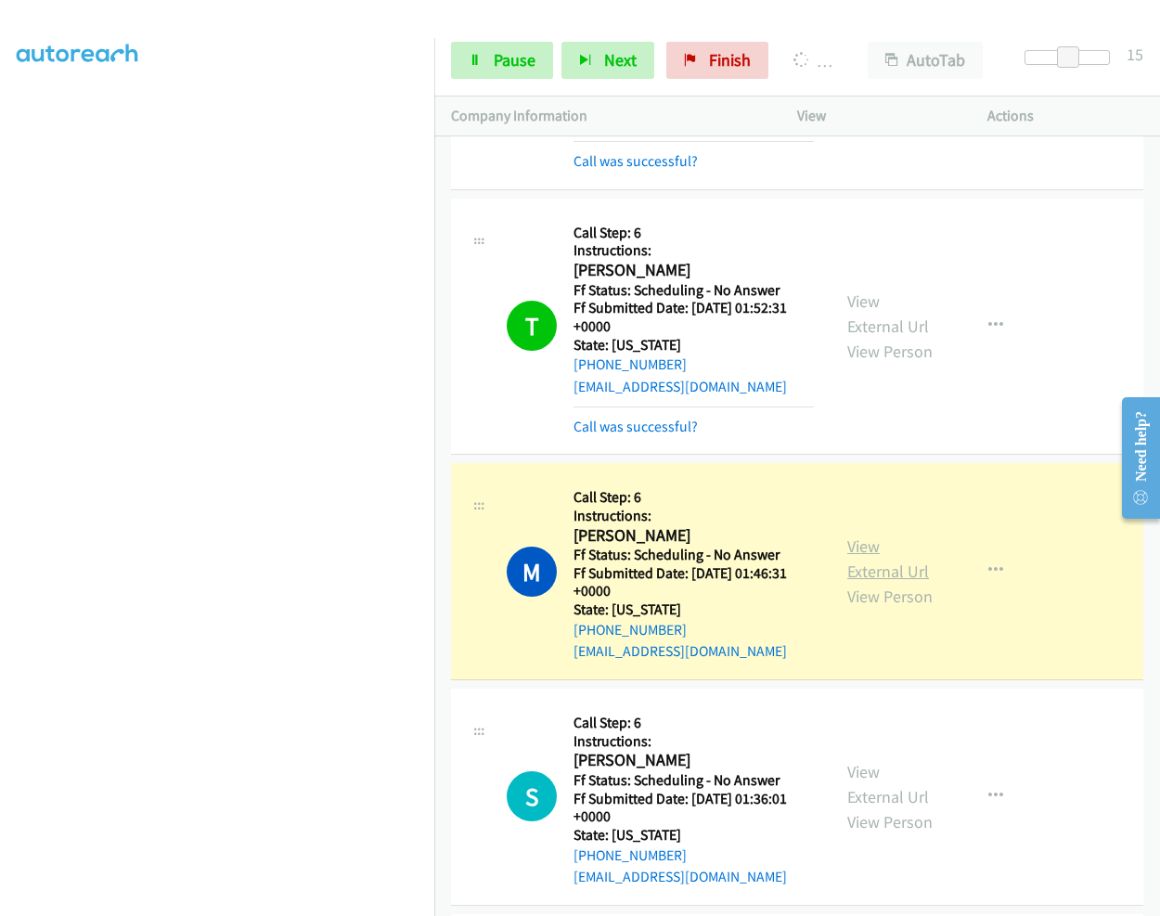
click at [867, 551] on link "View External Url" at bounding box center [888, 558] width 82 height 46
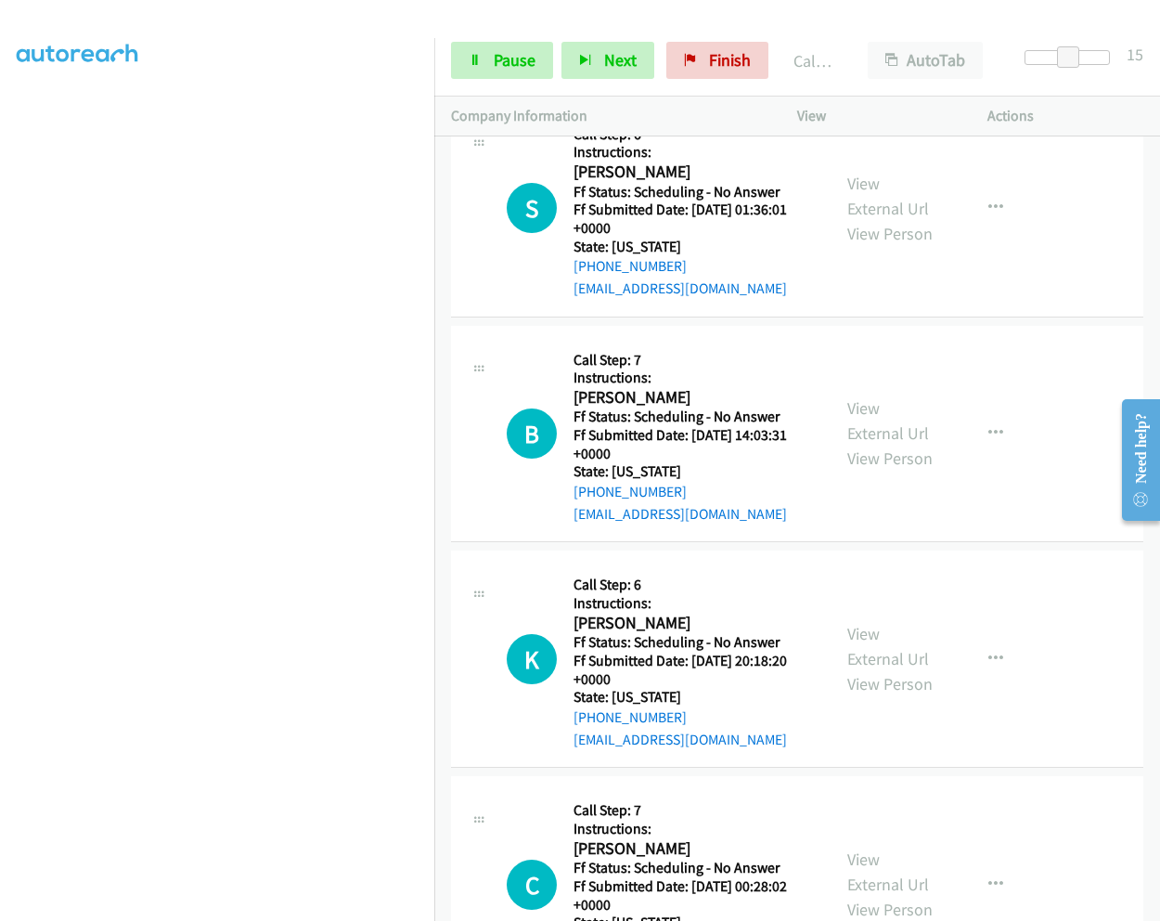
scroll to position [2897, 0]
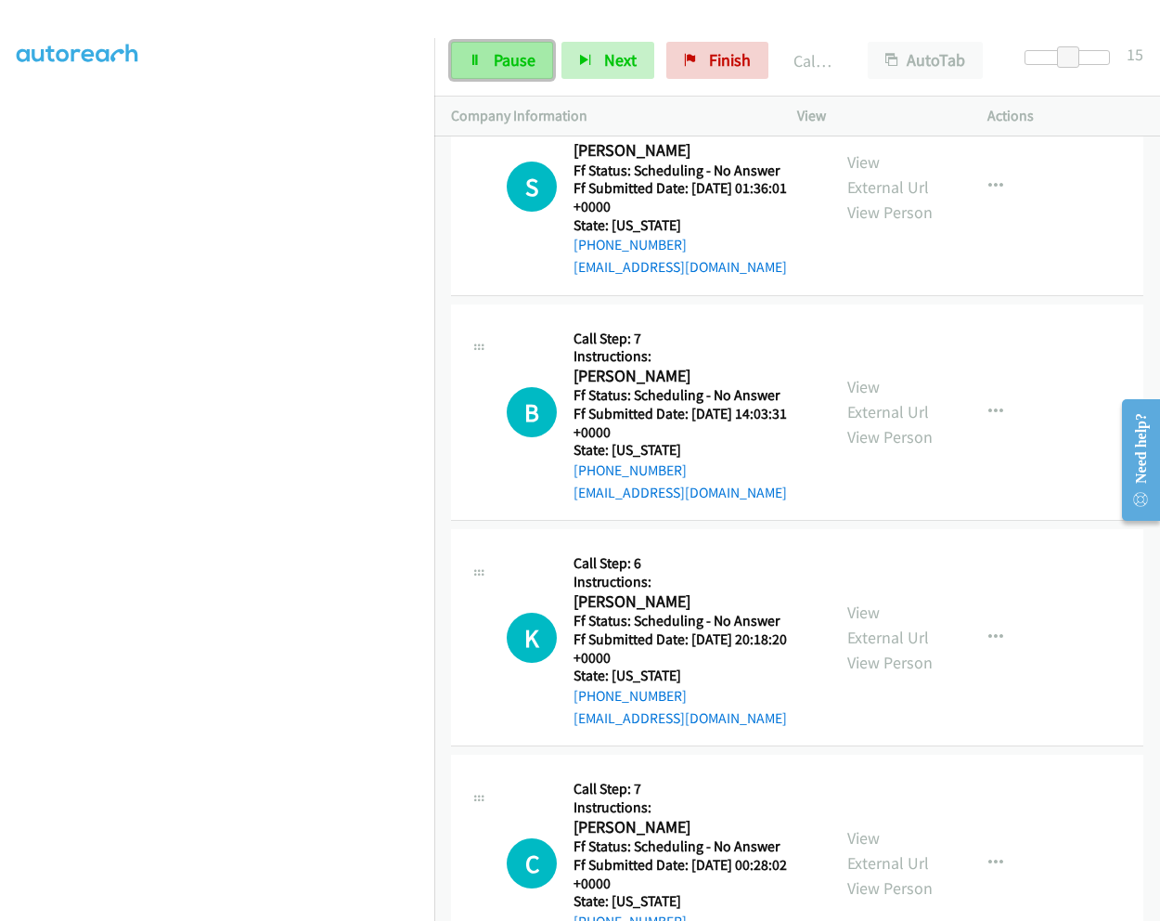
click at [495, 69] on span "Pause" at bounding box center [515, 59] width 42 height 21
click at [723, 68] on link "Finish" at bounding box center [748, 60] width 102 height 37
